Goal: Task Accomplishment & Management: Complete application form

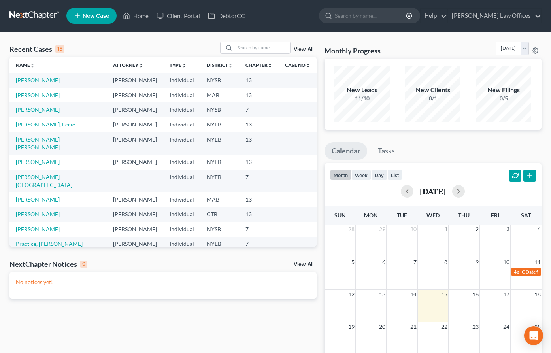
click at [40, 80] on link "[PERSON_NAME]" at bounding box center [38, 80] width 44 height 7
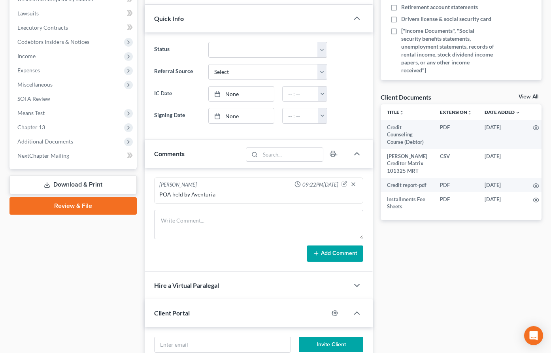
scroll to position [235, 0]
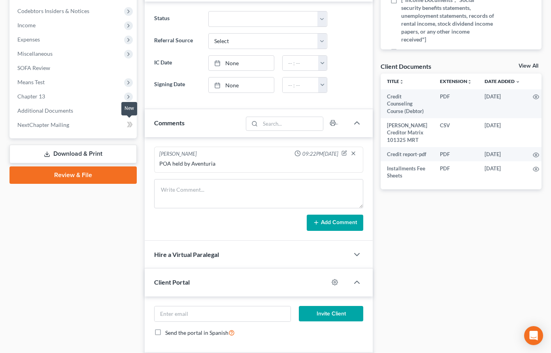
click at [130, 126] on icon at bounding box center [131, 125] width 4 height 6
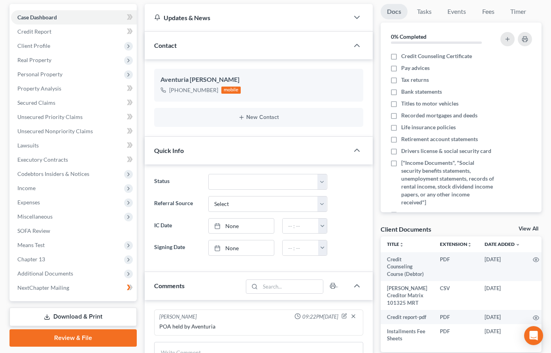
scroll to position [174, 0]
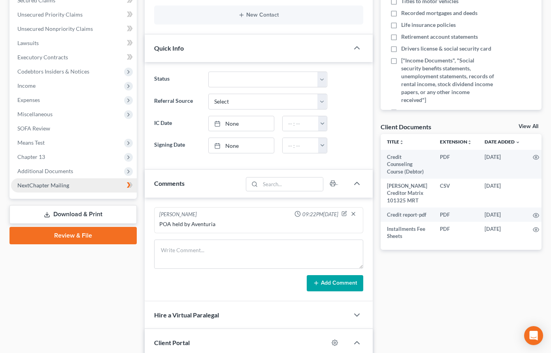
click at [80, 186] on link "NextChapter Mailing" at bounding box center [74, 185] width 126 height 14
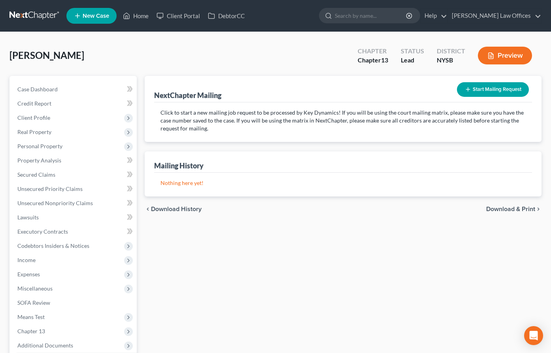
click at [507, 209] on span "Download & Print" at bounding box center [511, 209] width 49 height 6
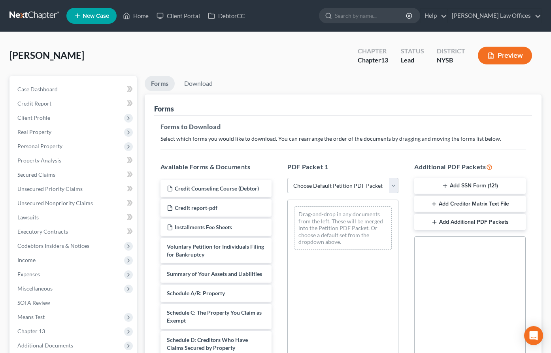
click at [394, 186] on select "Choose Default Petition PDF Packet Complete Bankruptcy Petition (all forms and …" at bounding box center [343, 186] width 111 height 16
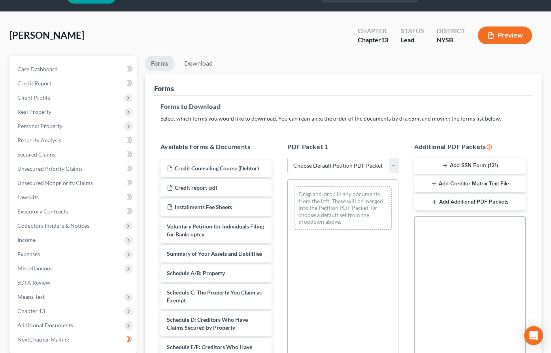
scroll to position [19, 0]
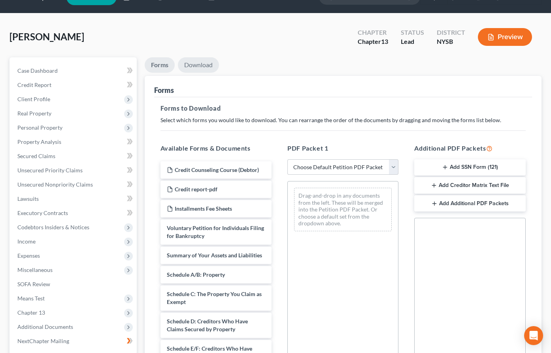
click at [198, 62] on link "Download" at bounding box center [198, 64] width 41 height 15
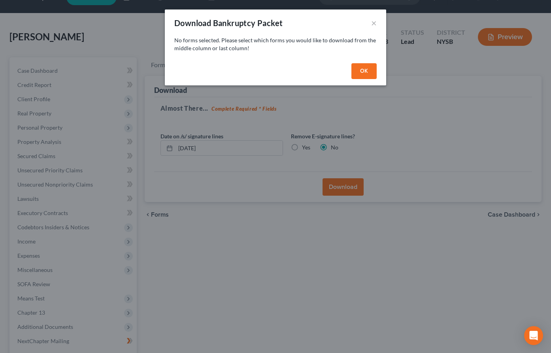
click at [353, 72] on button "OK" at bounding box center [364, 71] width 25 height 16
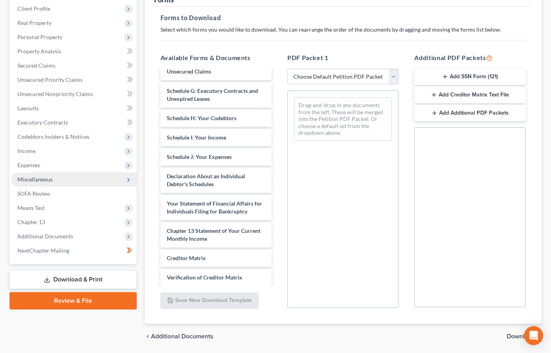
scroll to position [135, 0]
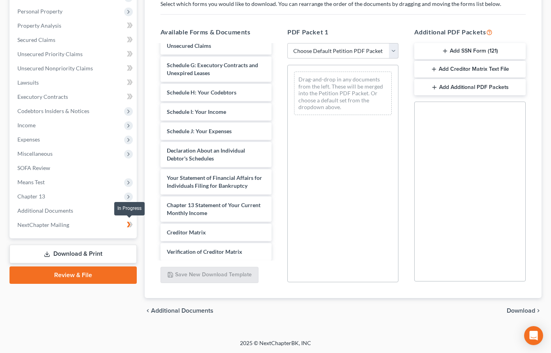
click at [130, 223] on icon at bounding box center [129, 225] width 4 height 6
click at [129, 225] on icon at bounding box center [129, 225] width 4 height 6
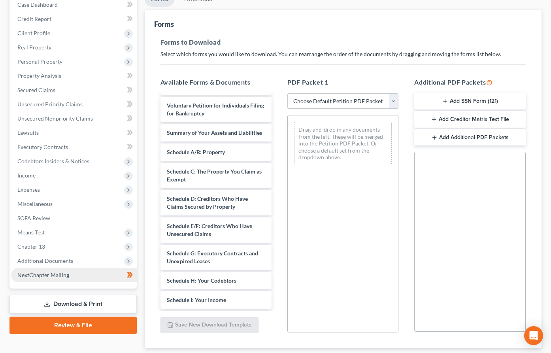
scroll to position [85, 0]
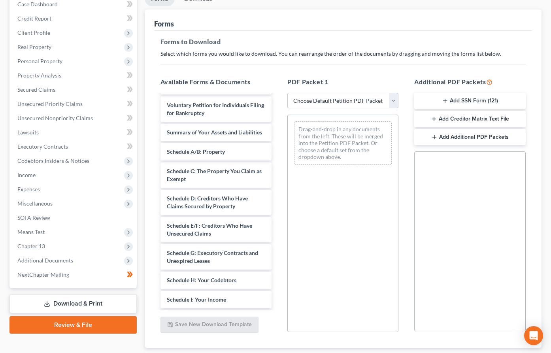
click at [394, 100] on select "Choose Default Petition PDF Packet Complete Bankruptcy Petition (all forms and …" at bounding box center [343, 101] width 111 height 16
select select "1"
click at [288, 93] on select "Choose Default Petition PDF Packet Complete Bankruptcy Petition (all forms and …" at bounding box center [343, 101] width 111 height 16
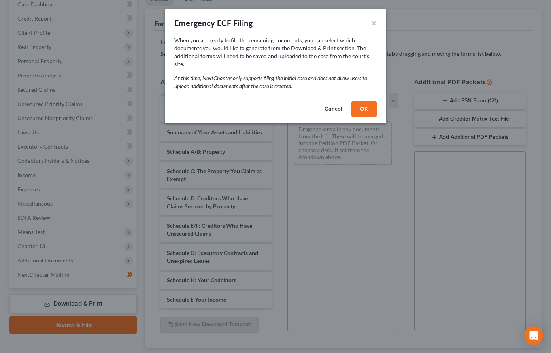
click at [360, 105] on button "OK" at bounding box center [364, 109] width 25 height 16
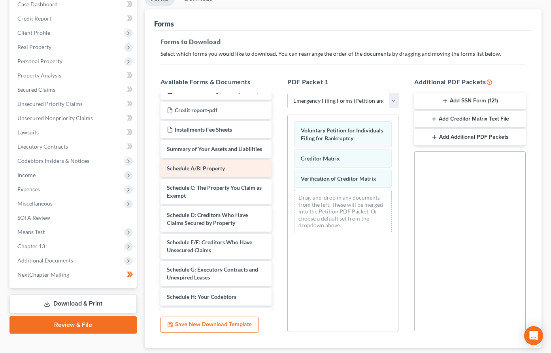
scroll to position [0, 0]
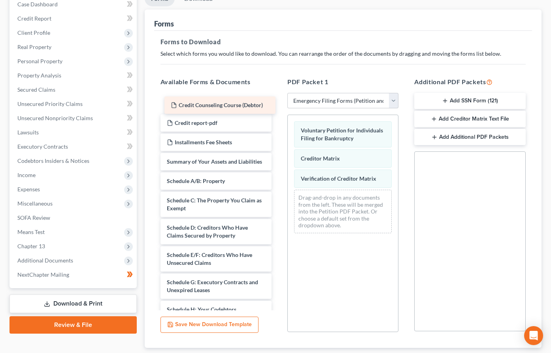
drag, startPoint x: 203, startPoint y: 105, endPoint x: 207, endPoint y: 107, distance: 4.4
click at [207, 107] on div "Credit Counseling Course (Debtor) Credit Counseling Course (Debtor) Credit Coun…" at bounding box center [216, 290] width 124 height 391
click at [110, 322] on link "Review & File" at bounding box center [72, 324] width 127 height 17
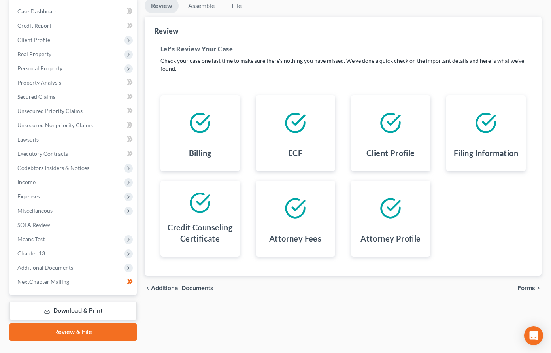
scroll to position [95, 0]
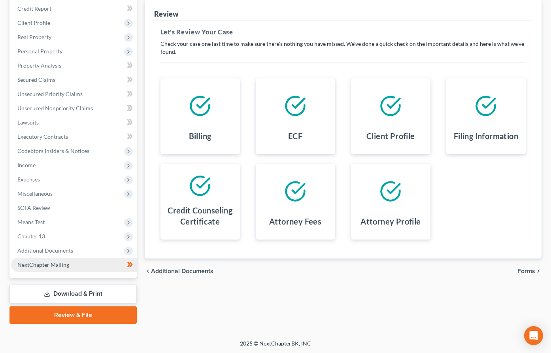
click at [67, 263] on span "NextChapter Mailing" at bounding box center [43, 264] width 52 height 7
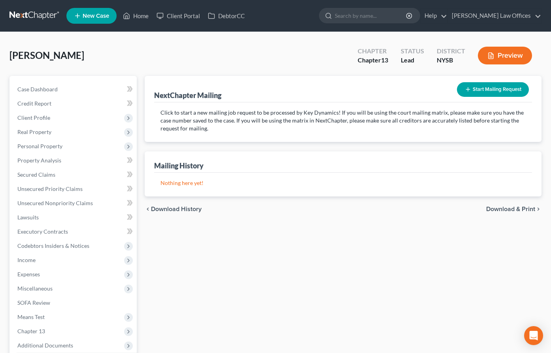
click at [492, 87] on button "Start Mailing Request" at bounding box center [493, 89] width 72 height 15
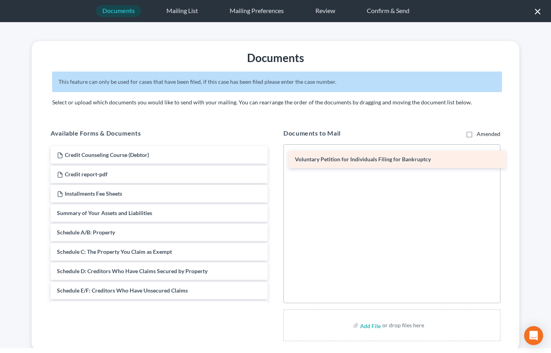
drag, startPoint x: 146, startPoint y: 213, endPoint x: 384, endPoint y: 159, distance: 244.1
click at [274, 159] on div "Voluntary Petition for Individuals Filing for Bankruptcy Credit Counseling Cour…" at bounding box center [159, 329] width 230 height 366
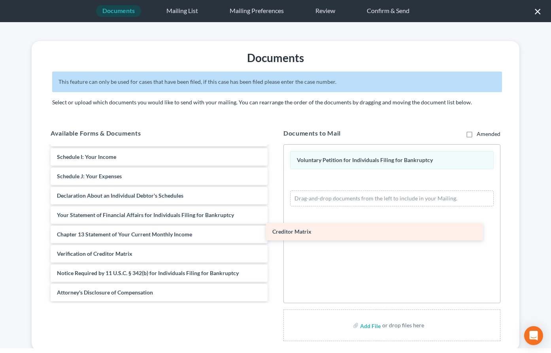
scroll to position [192, 0]
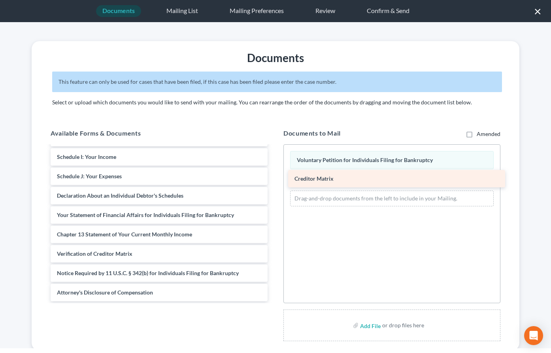
drag, startPoint x: 132, startPoint y: 235, endPoint x: 370, endPoint y: 179, distance: 244.2
click at [274, 179] on div "Creditor Matrix Credit Counseling Course (Debtor) Credit report-pdf Installment…" at bounding box center [159, 128] width 230 height 347
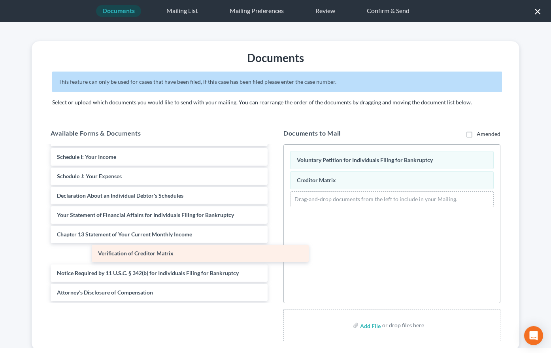
scroll to position [172, 0]
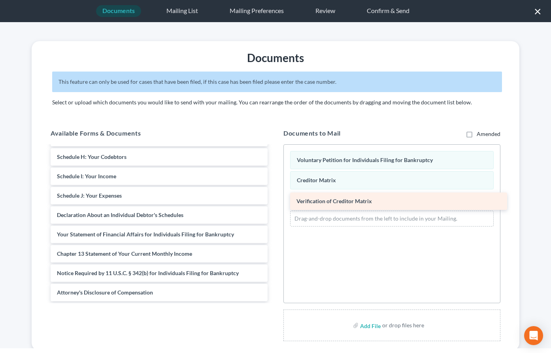
drag, startPoint x: 152, startPoint y: 251, endPoint x: 391, endPoint y: 199, distance: 245.0
click at [274, 199] on div "Verification of Creditor Matrix Credit Counseling Course (Debtor) Credit report…" at bounding box center [159, 138] width 230 height 328
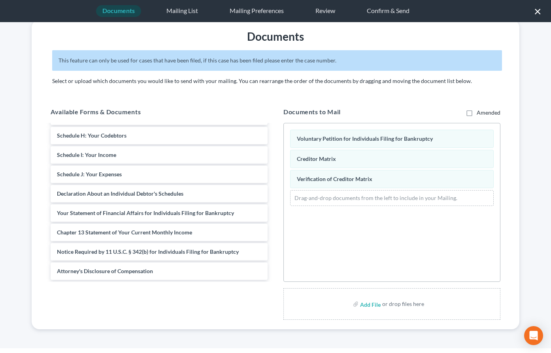
scroll to position [0, 0]
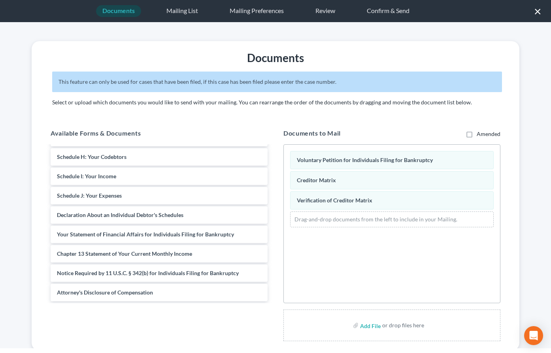
click at [120, 15] on div "Documents" at bounding box center [118, 11] width 45 height 12
click at [122, 12] on div "Documents" at bounding box center [118, 11] width 45 height 12
click at [538, 12] on button "×" at bounding box center [538, 11] width 8 height 13
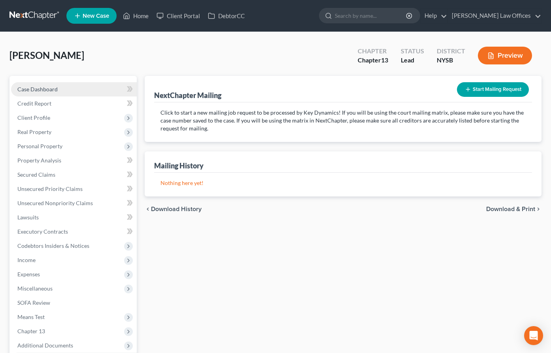
click at [48, 90] on span "Case Dashboard" at bounding box center [37, 89] width 40 height 7
select select "10"
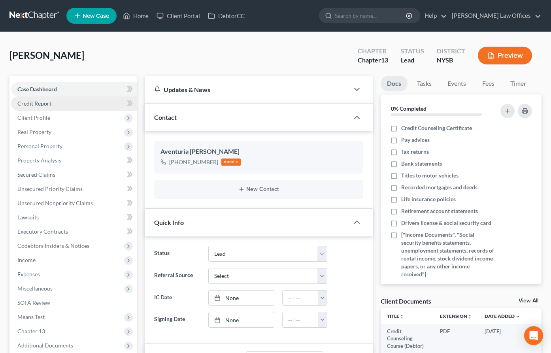
click at [74, 106] on link "Credit Report" at bounding box center [74, 104] width 126 height 14
click at [70, 115] on span "Client Profile" at bounding box center [74, 118] width 126 height 14
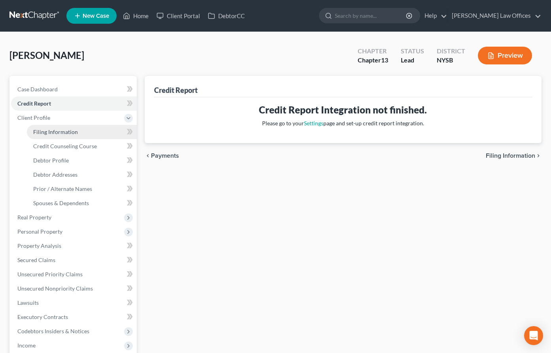
click at [72, 129] on span "Filing Information" at bounding box center [55, 132] width 45 height 7
select select "1"
select select "0"
select select "3"
select select "35"
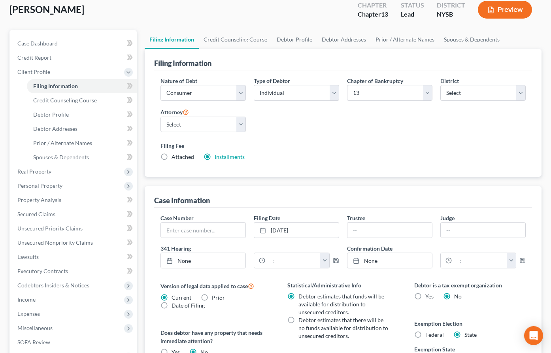
scroll to position [50, 0]
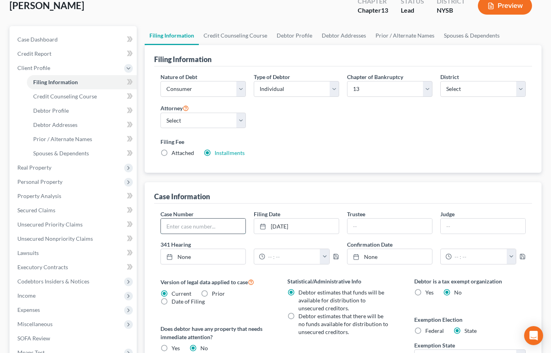
click at [201, 223] on input "text" at bounding box center [203, 226] width 85 height 15
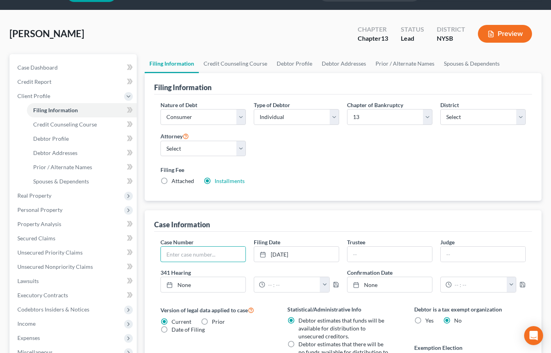
scroll to position [0, 0]
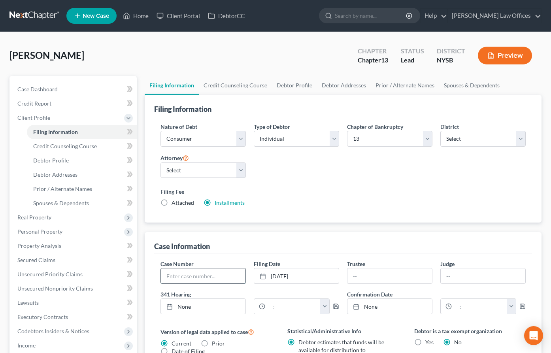
click at [182, 277] on input "text" at bounding box center [203, 276] width 85 height 15
type input "25-12271"
click at [293, 275] on link "[DATE]" at bounding box center [296, 276] width 85 height 15
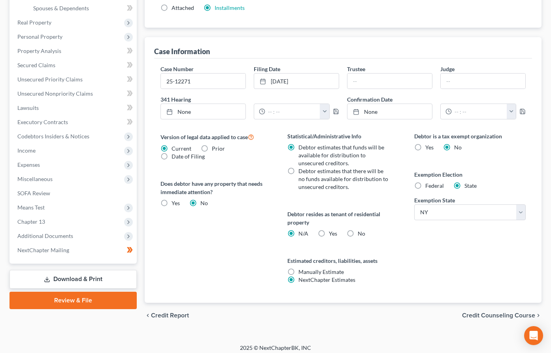
scroll to position [192, 0]
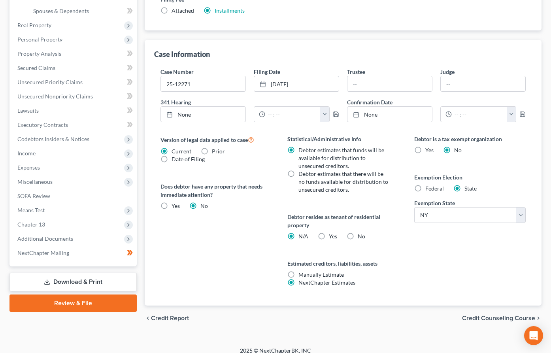
click at [491, 316] on span "Credit Counseling Course" at bounding box center [498, 318] width 73 height 6
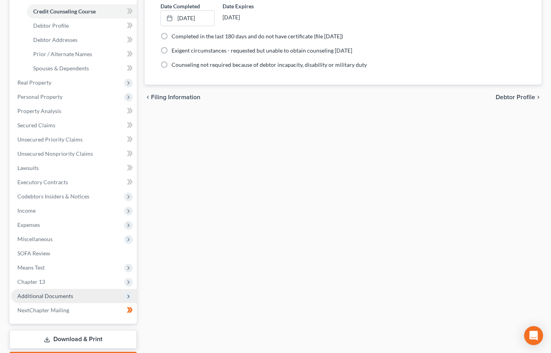
scroll to position [180, 0]
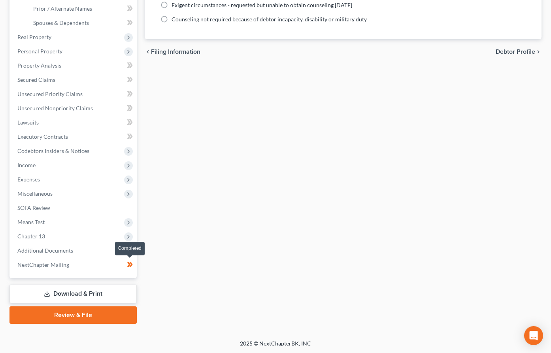
click at [129, 266] on icon at bounding box center [129, 265] width 4 height 6
click at [52, 269] on link "NextChapter Mailing" at bounding box center [74, 265] width 126 height 14
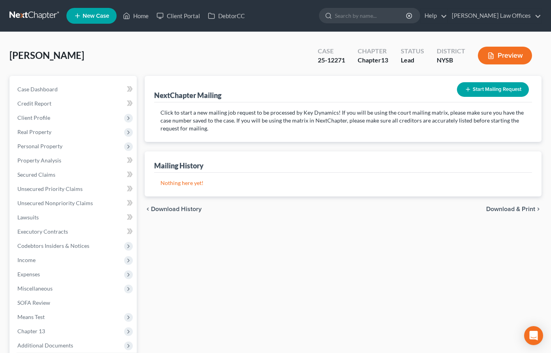
click at [484, 89] on button "Start Mailing Request" at bounding box center [493, 89] width 72 height 15
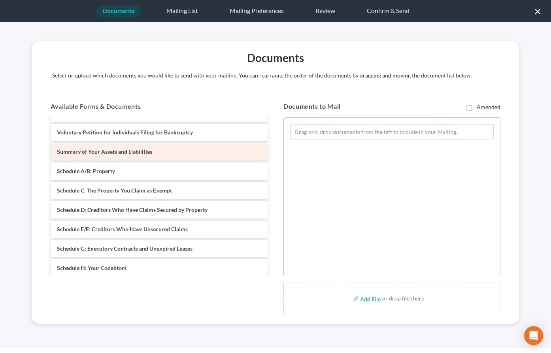
scroll to position [51, 0]
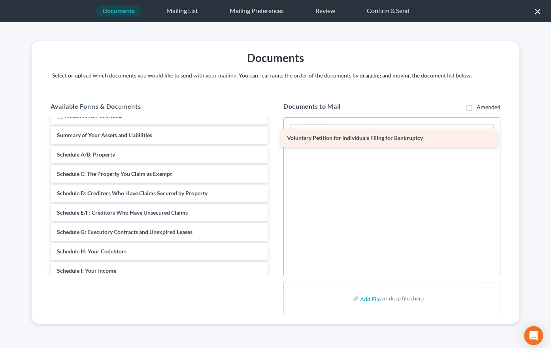
drag, startPoint x: 138, startPoint y: 139, endPoint x: 367, endPoint y: 142, distance: 229.0
click at [274, 142] on div "Voluntary Petition for Individuals Filing for Bankruptcy Credit Counseling Cour…" at bounding box center [159, 251] width 230 height 366
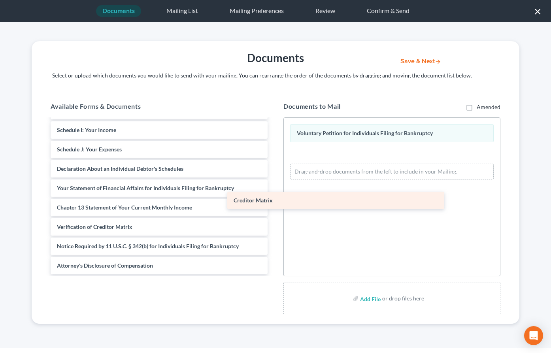
scroll to position [192, 0]
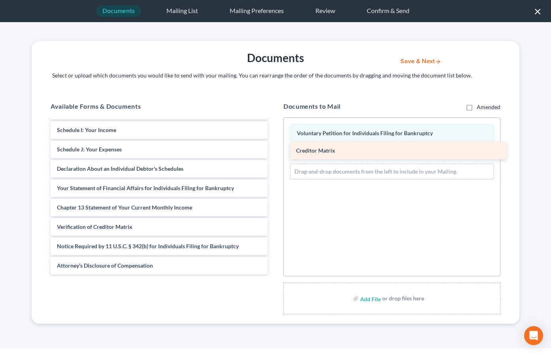
drag, startPoint x: 110, startPoint y: 210, endPoint x: 350, endPoint y: 153, distance: 246.0
click at [274, 153] on div "Creditor Matrix Credit Counseling Course (Debtor) Credit report-pdf Installment…" at bounding box center [159, 101] width 230 height 347
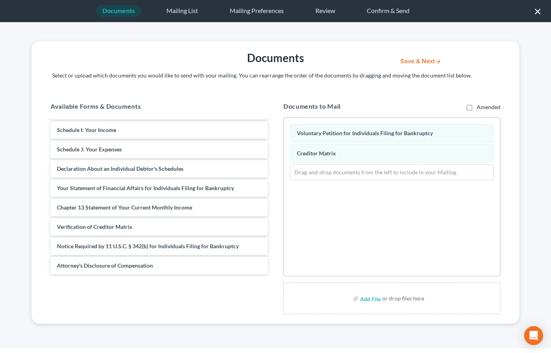
click at [417, 62] on button "Save & Next" at bounding box center [420, 61] width 53 height 7
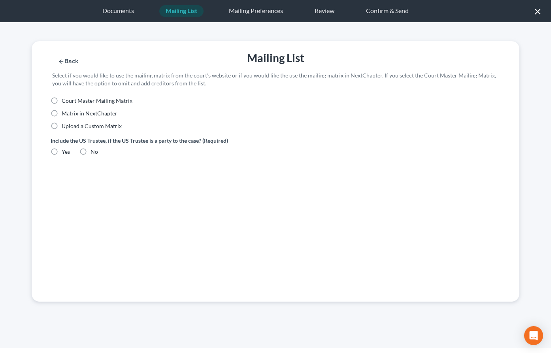
click at [62, 113] on label "Matrix in NextChapter" at bounding box center [90, 114] width 56 height 8
click at [65, 113] on input "Matrix in NextChapter" at bounding box center [67, 112] width 5 height 5
radio input "true"
click at [62, 151] on label "Yes" at bounding box center [66, 152] width 8 height 8
click at [65, 151] on input "Yes" at bounding box center [67, 150] width 5 height 5
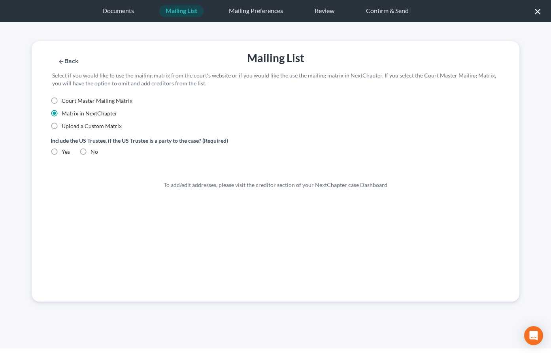
radio input "true"
click at [424, 62] on button "Save & Next" at bounding box center [420, 61] width 53 height 7
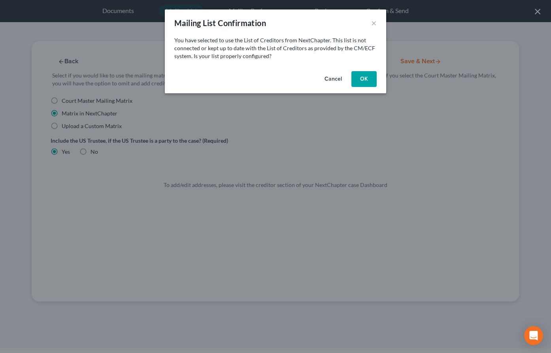
click at [338, 80] on button "Cancel" at bounding box center [333, 79] width 30 height 16
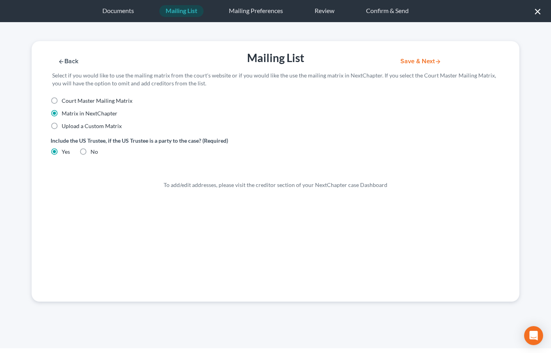
click at [62, 101] on label "Court Master Mailing Matrix" at bounding box center [97, 101] width 71 height 8
click at [65, 101] on input "Court Master Mailing Matrix" at bounding box center [67, 99] width 5 height 5
radio input "true"
radio input "false"
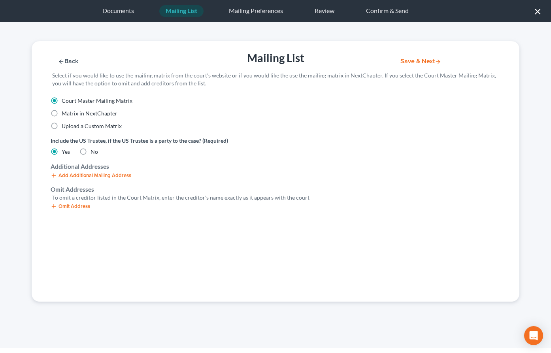
click at [88, 174] on button "Add Additional Mailing Address" at bounding box center [91, 175] width 81 height 6
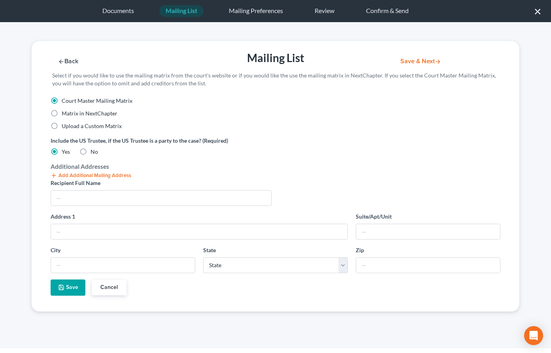
click at [91, 152] on label "No" at bounding box center [95, 152] width 8 height 8
click at [94, 152] on input "No" at bounding box center [96, 150] width 5 height 5
radio input "true"
radio input "false"
click at [91, 152] on label "No" at bounding box center [95, 152] width 8 height 8
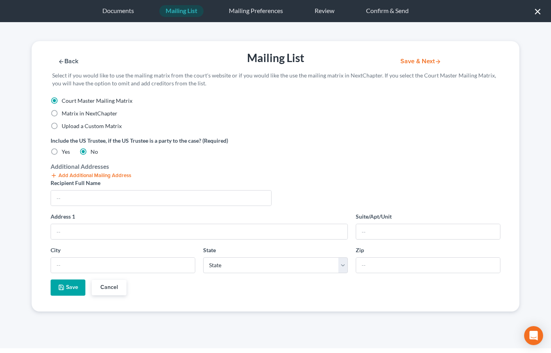
click at [94, 152] on input "No" at bounding box center [96, 150] width 5 height 5
click at [113, 291] on button "Cancel" at bounding box center [109, 288] width 35 height 16
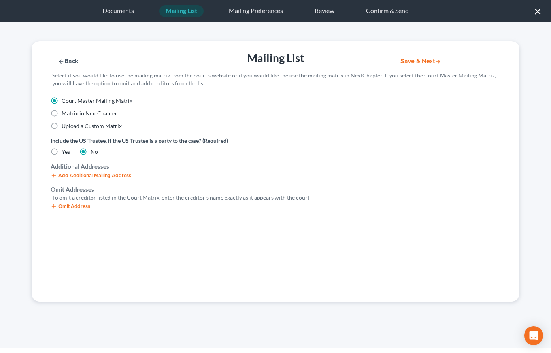
click at [62, 127] on label "Upload a Custom Matrix" at bounding box center [92, 126] width 60 height 8
click at [65, 127] on input "Upload a Custom Matrix" at bounding box center [67, 124] width 5 height 5
radio input "true"
radio input "false"
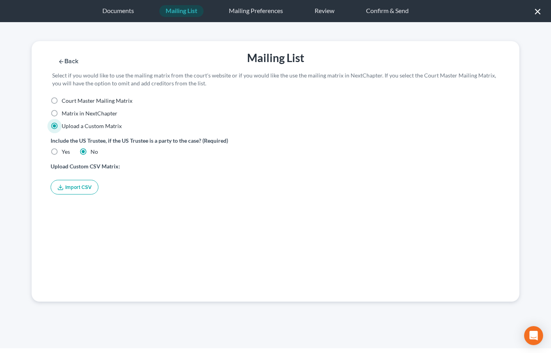
click at [62, 115] on label "Matrix in NextChapter" at bounding box center [90, 114] width 56 height 8
click at [65, 115] on input "Matrix in NextChapter" at bounding box center [67, 112] width 5 height 5
radio input "true"
radio input "false"
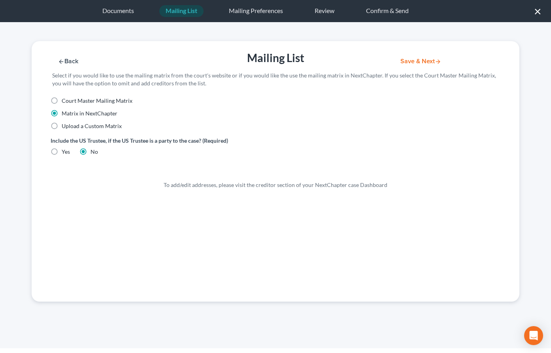
click at [424, 63] on button "Save & Next" at bounding box center [420, 61] width 53 height 7
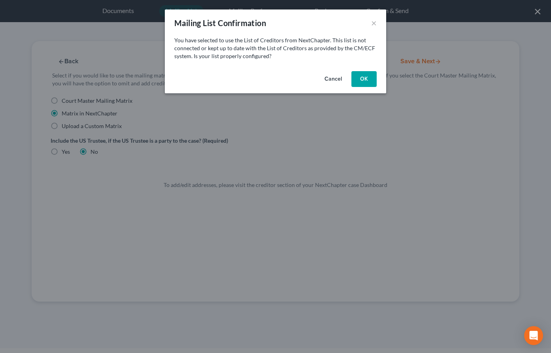
click at [365, 81] on button "OK" at bounding box center [364, 79] width 25 height 16
select select "35"
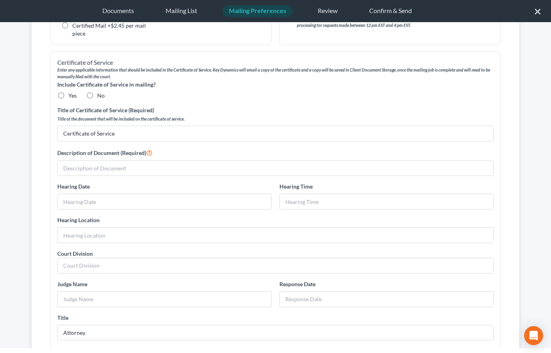
scroll to position [132, 0]
click at [68, 96] on label "Yes" at bounding box center [72, 96] width 8 height 8
click at [72, 96] on input "Yes" at bounding box center [74, 94] width 5 height 5
radio input "true"
click at [133, 168] on input "text" at bounding box center [276, 168] width 436 height 15
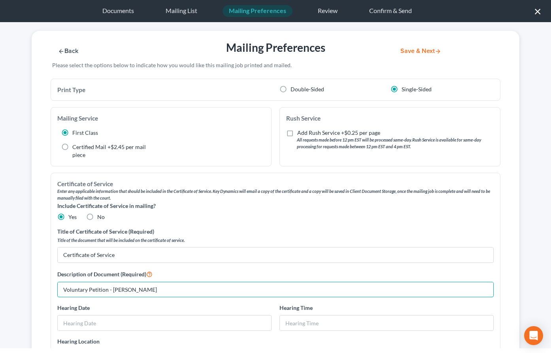
scroll to position [0, 0]
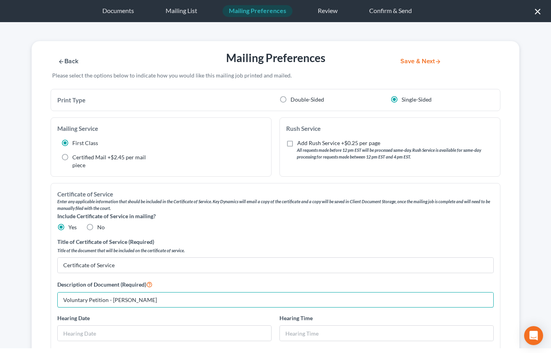
type input "Voluntary Petition - [PERSON_NAME]"
